Goal: Task Accomplishment & Management: Use online tool/utility

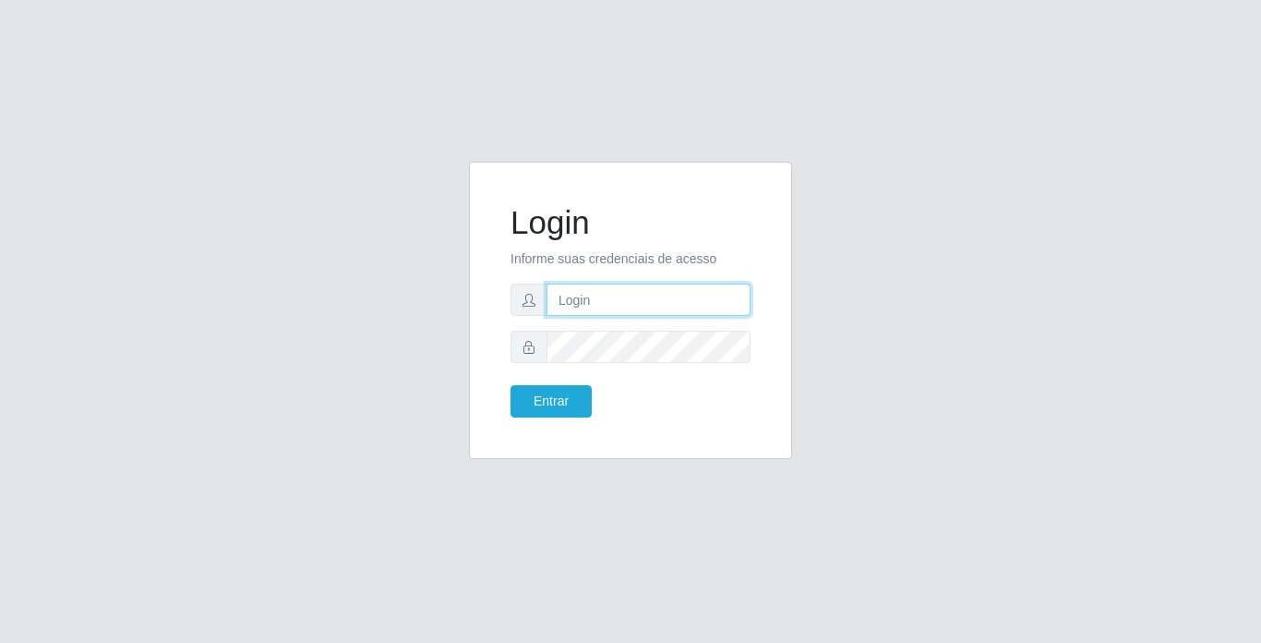
drag, startPoint x: 614, startPoint y: 284, endPoint x: 618, endPoint y: 304, distance: 19.7
click at [614, 284] on input "text" at bounding box center [649, 299] width 204 height 32
type input "moises@bemais"
click at [511, 385] on button "Entrar" at bounding box center [551, 401] width 81 height 32
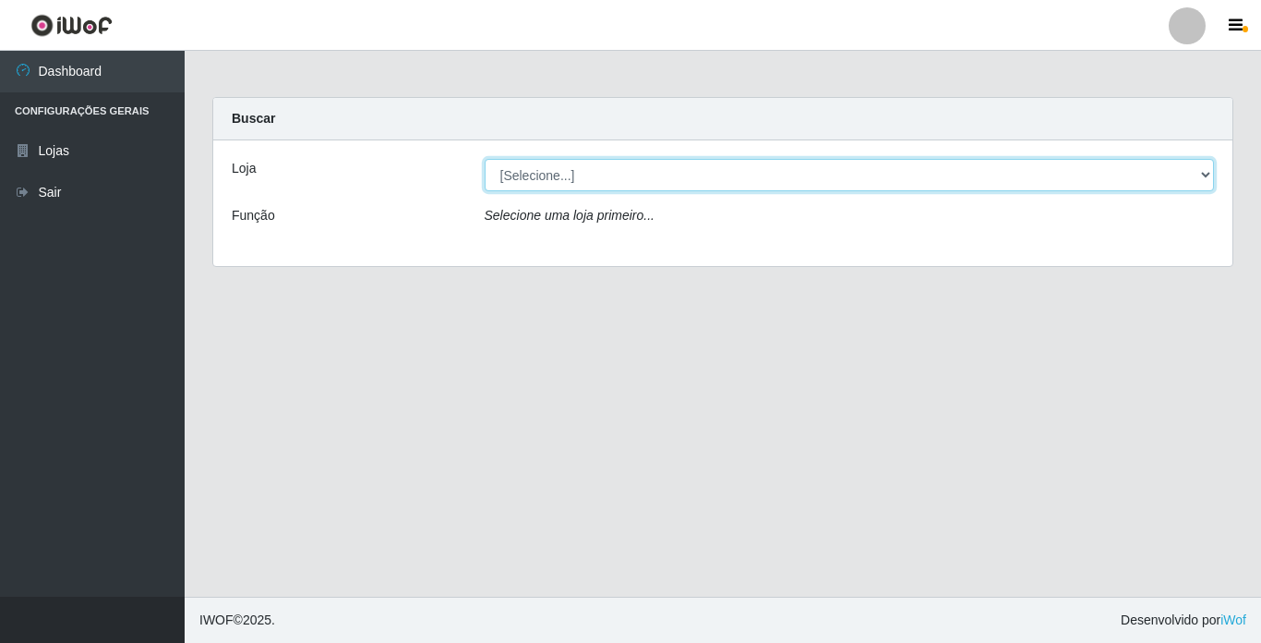
click at [1086, 175] on select "[Selecione...] Bemais Supermercados - [GEOGRAPHIC_DATA]" at bounding box center [850, 175] width 730 height 32
select select "250"
click at [485, 159] on select "[Selecione...] Bemais Supermercados - [GEOGRAPHIC_DATA]" at bounding box center [850, 175] width 730 height 32
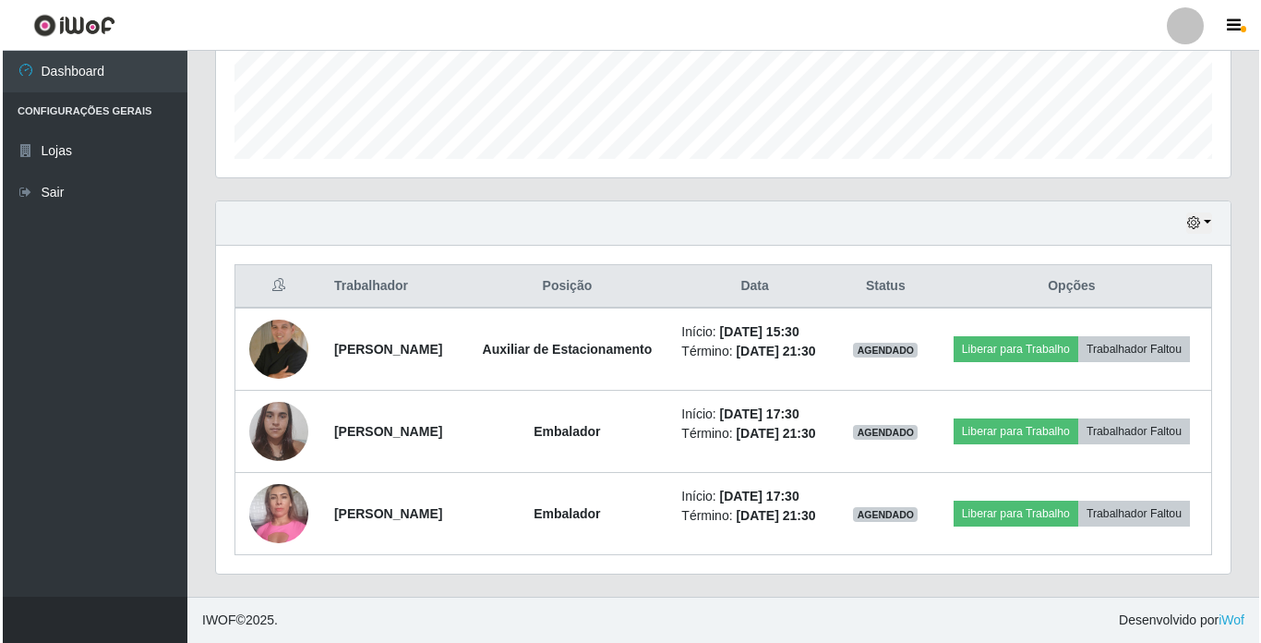
scroll to position [543, 0]
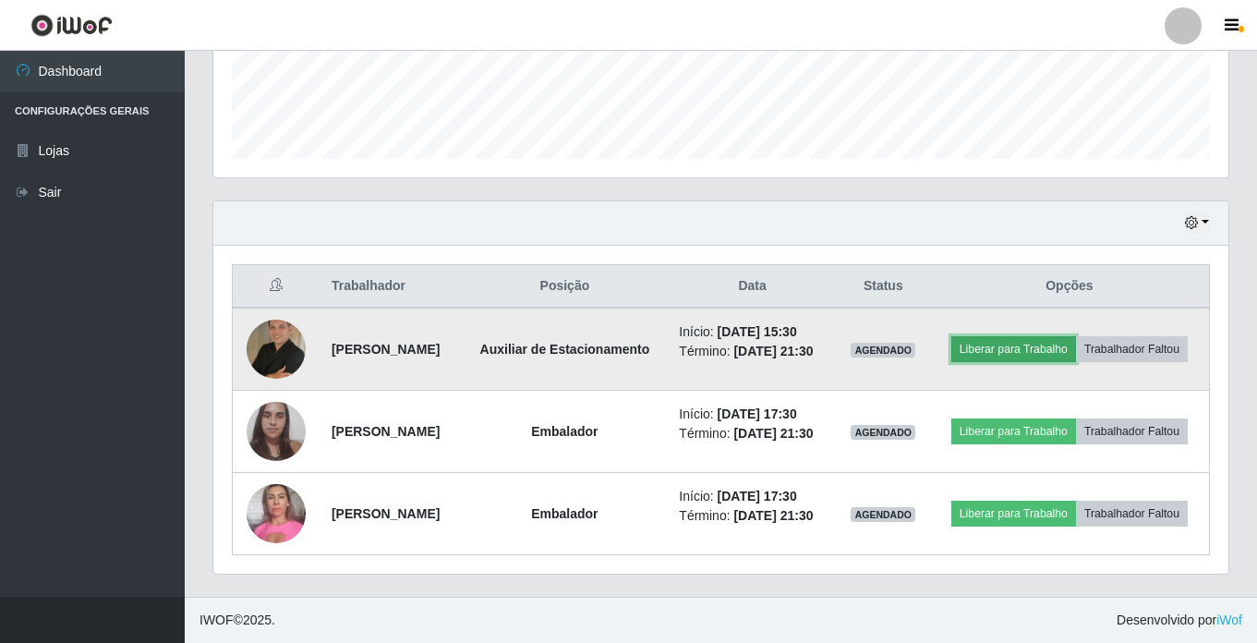
click at [1076, 336] on button "Liberar para Trabalho" at bounding box center [1013, 349] width 125 height 26
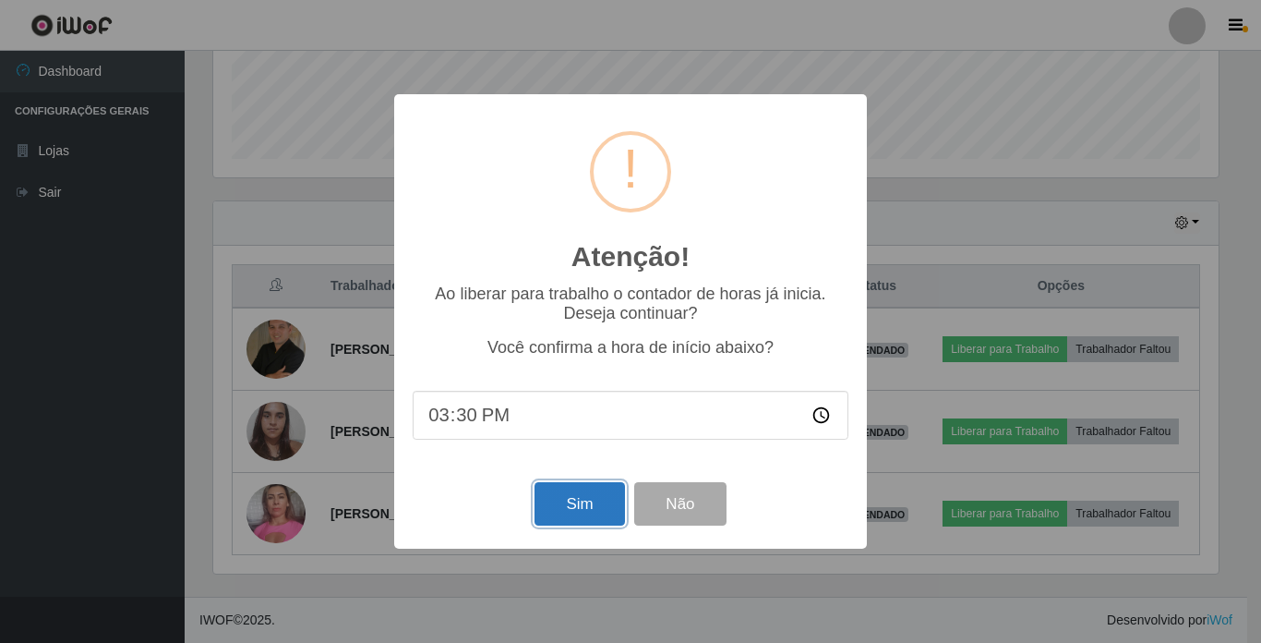
click at [548, 507] on button "Sim" at bounding box center [580, 503] width 90 height 43
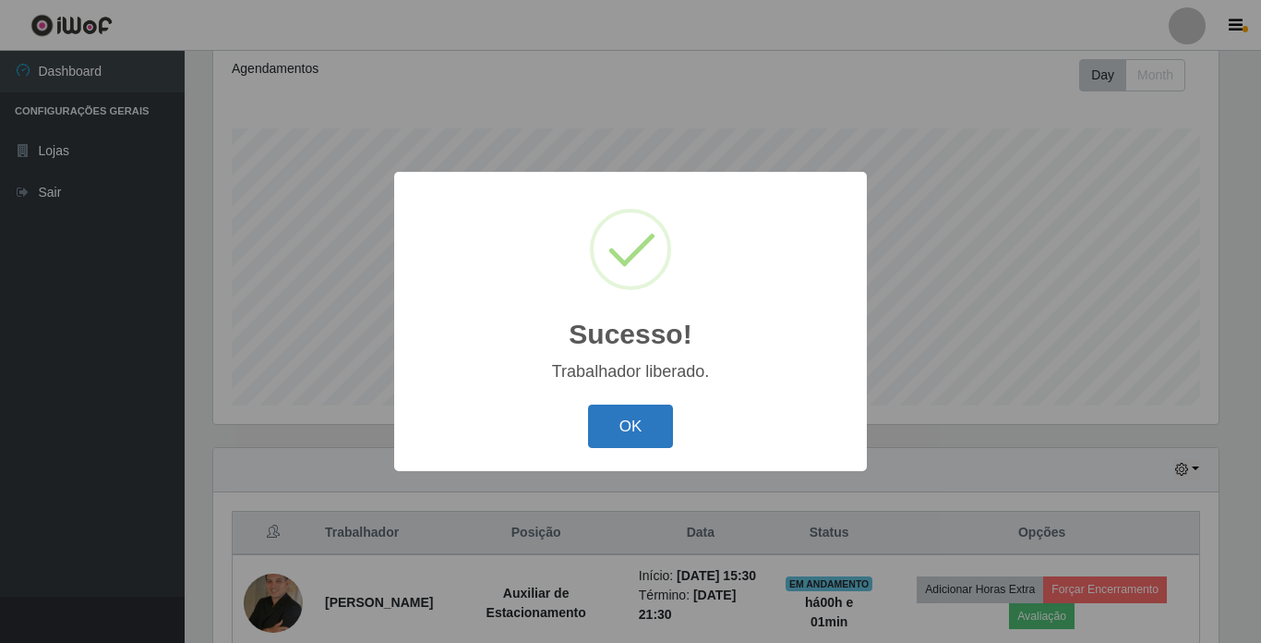
click at [654, 436] on button "OK" at bounding box center [631, 425] width 86 height 43
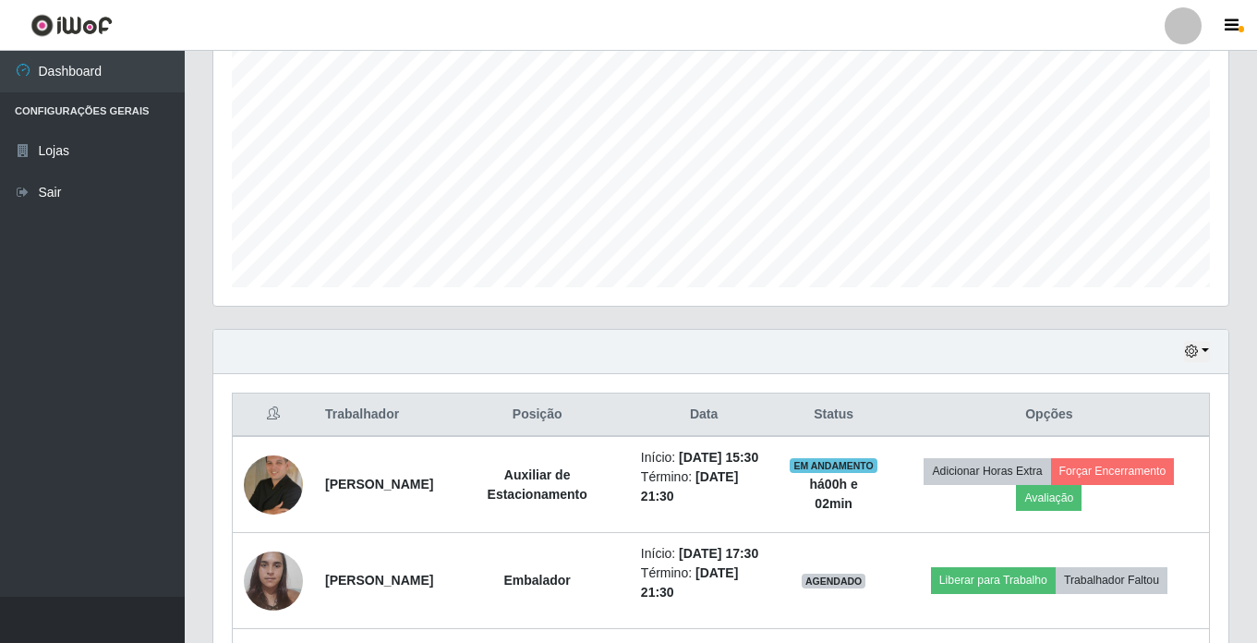
scroll to position [601, 0]
